Goal: Task Accomplishment & Management: Complete application form

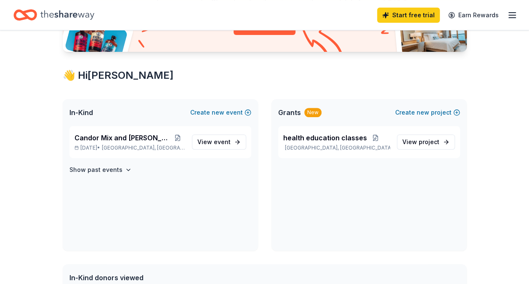
scroll to position [120, 0]
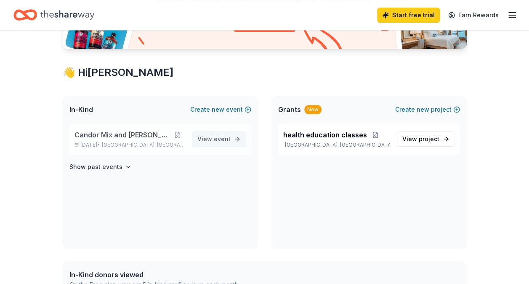
click at [206, 140] on span "View event" at bounding box center [214, 139] width 33 height 10
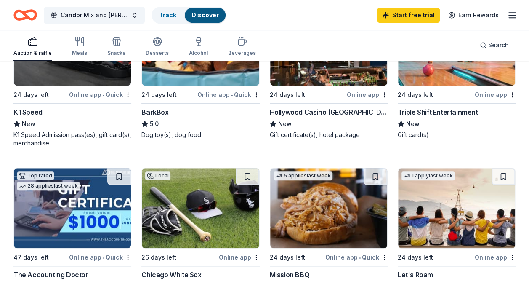
scroll to position [312, 0]
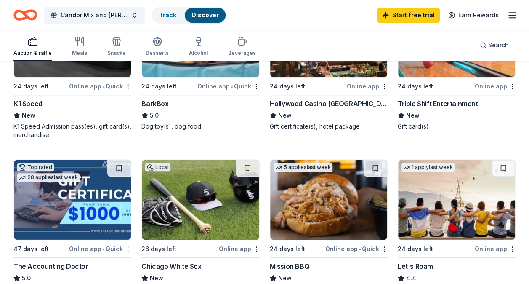
click at [144, 101] on div "BarkBox" at bounding box center [155, 104] width 27 height 10
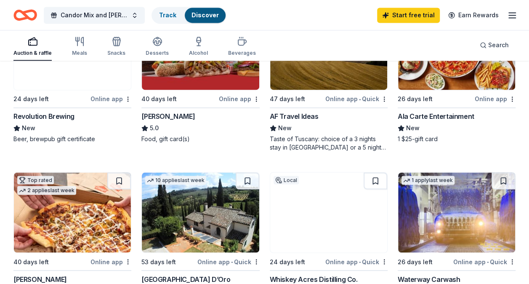
scroll to position [624, 0]
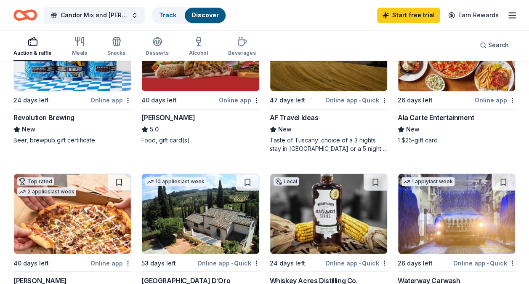
click at [299, 113] on div "AF Travel Ideas" at bounding box center [294, 117] width 49 height 10
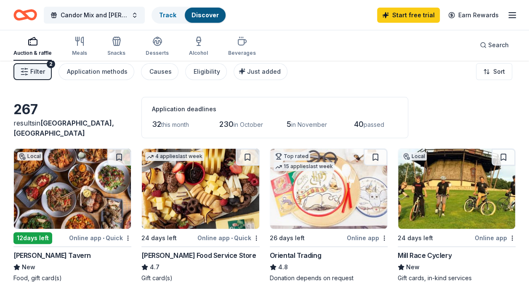
scroll to position [0, 0]
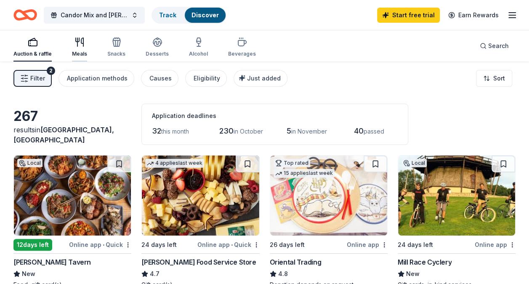
click at [81, 45] on icon "button" at bounding box center [80, 42] width 10 height 10
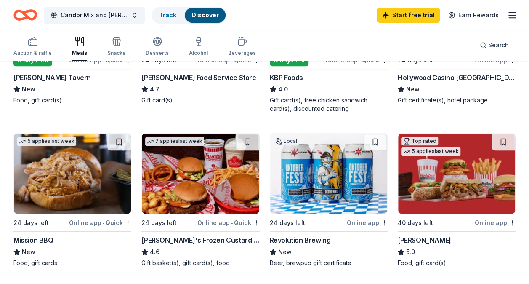
scroll to position [132, 0]
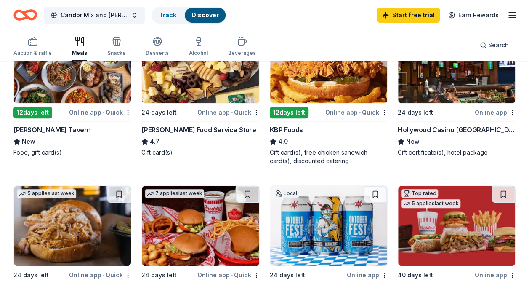
click at [452, 129] on div "Hollywood Casino Aurora" at bounding box center [457, 130] width 118 height 10
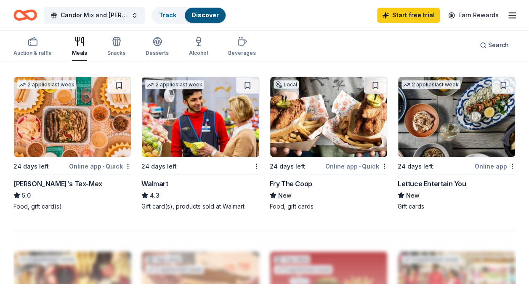
scroll to position [710, 0]
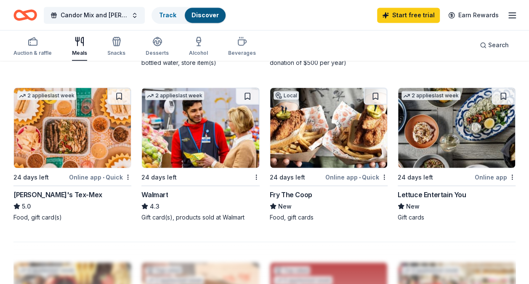
click at [413, 191] on div "Lettuce Entertain You" at bounding box center [432, 194] width 69 height 10
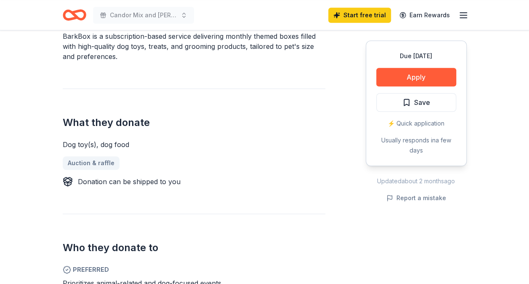
scroll to position [278, 0]
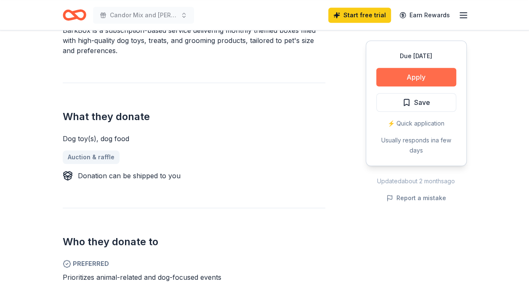
click at [398, 79] on button "Apply" at bounding box center [417, 77] width 80 height 19
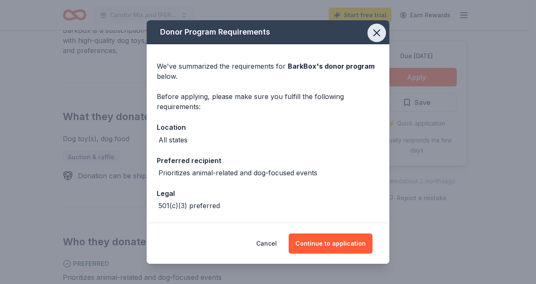
click at [374, 34] on icon "button" at bounding box center [377, 33] width 12 height 12
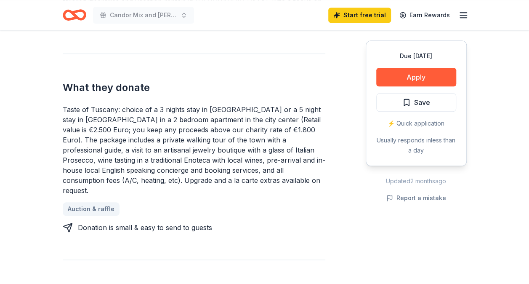
scroll to position [325, 0]
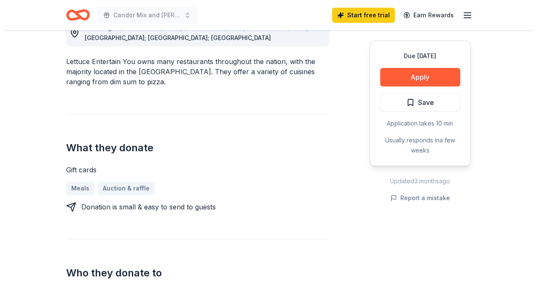
scroll to position [260, 0]
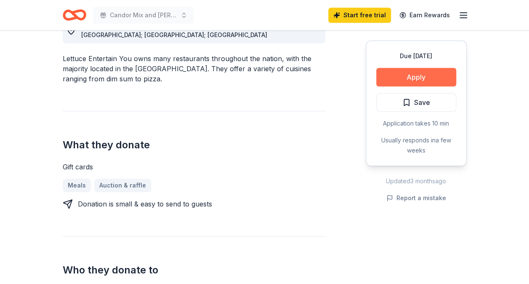
click at [410, 72] on button "Apply" at bounding box center [417, 77] width 80 height 19
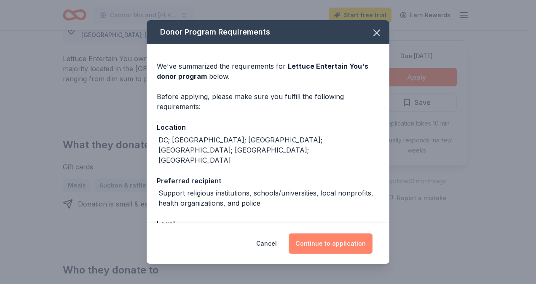
click at [320, 249] on button "Continue to application" at bounding box center [330, 243] width 84 height 20
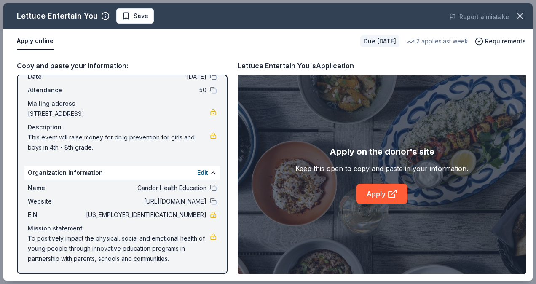
scroll to position [42, 0]
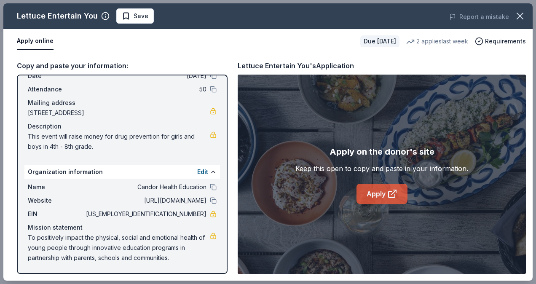
click at [366, 194] on link "Apply" at bounding box center [381, 194] width 51 height 20
